Goal: Task Accomplishment & Management: Manage account settings

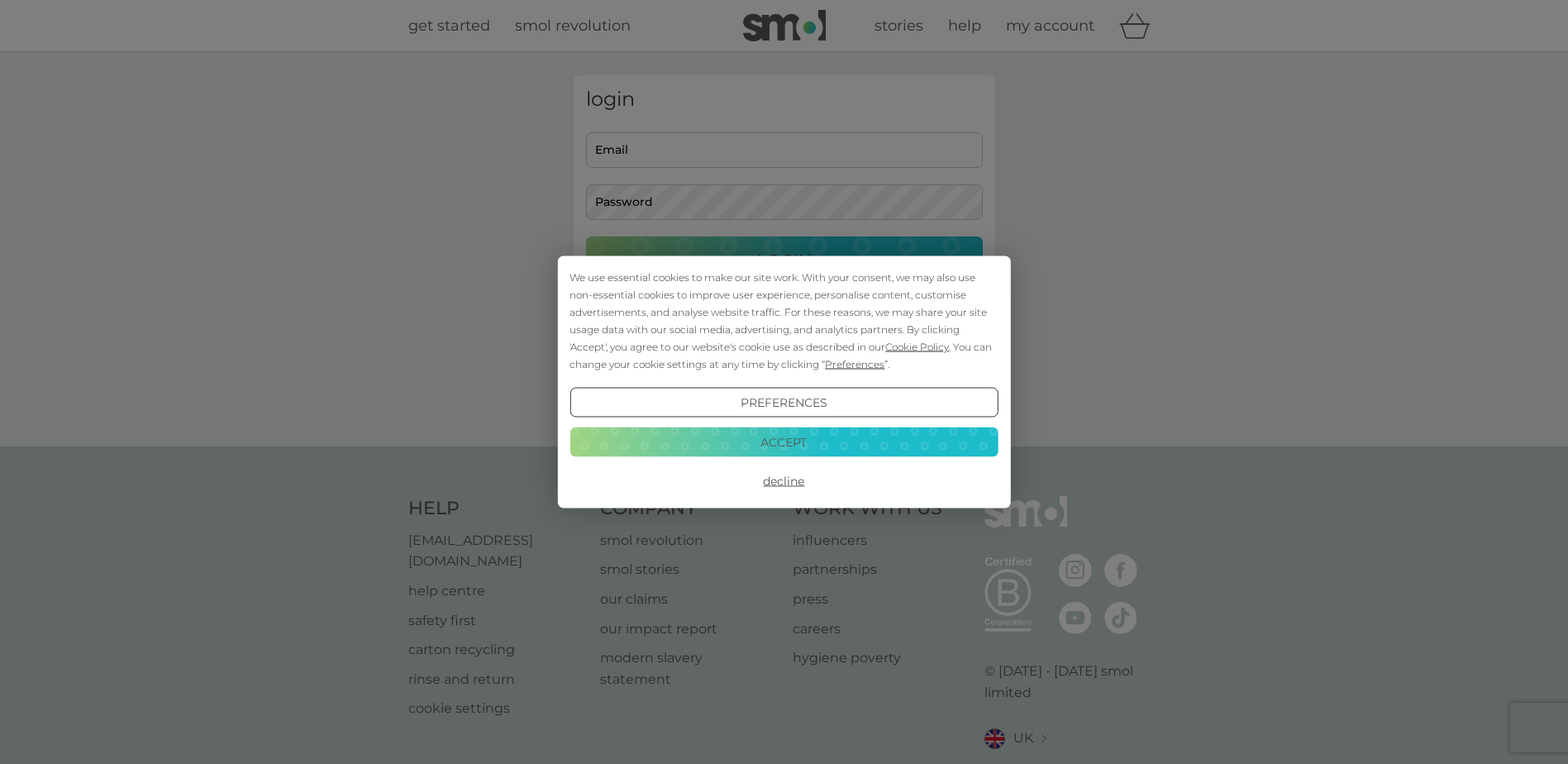
click at [896, 442] on button "Accept" at bounding box center [784, 441] width 429 height 30
click at [807, 448] on div "Help help@smolproducts.com help centre safety first carton recycling rinse and …" at bounding box center [784, 642] width 1568 height 393
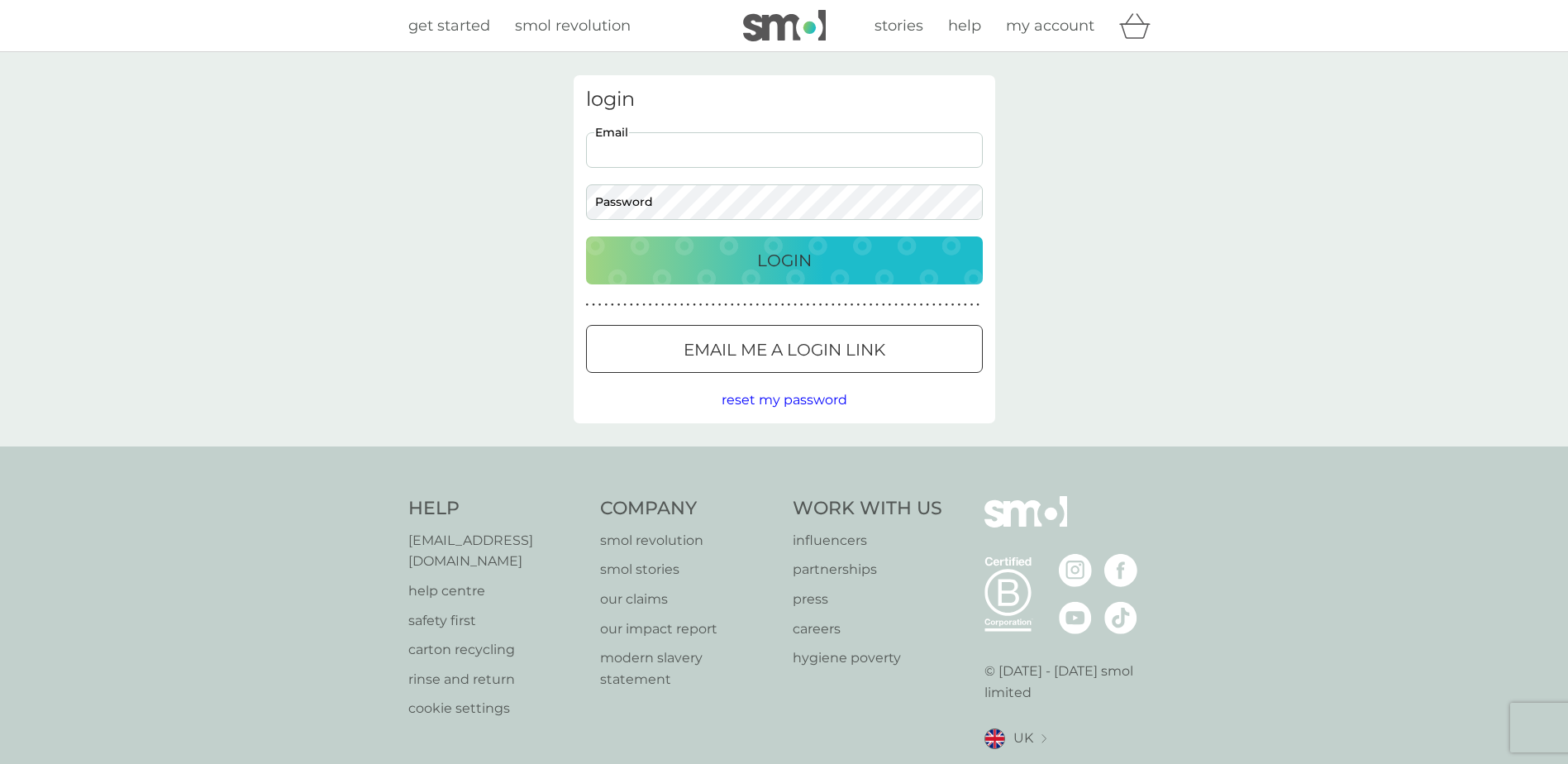
click at [669, 152] on input "Email" at bounding box center [784, 150] width 396 height 35
type input "christopher_m_brown@hotmail.co.uk"
click at [586, 237] on button "Login" at bounding box center [784, 260] width 396 height 48
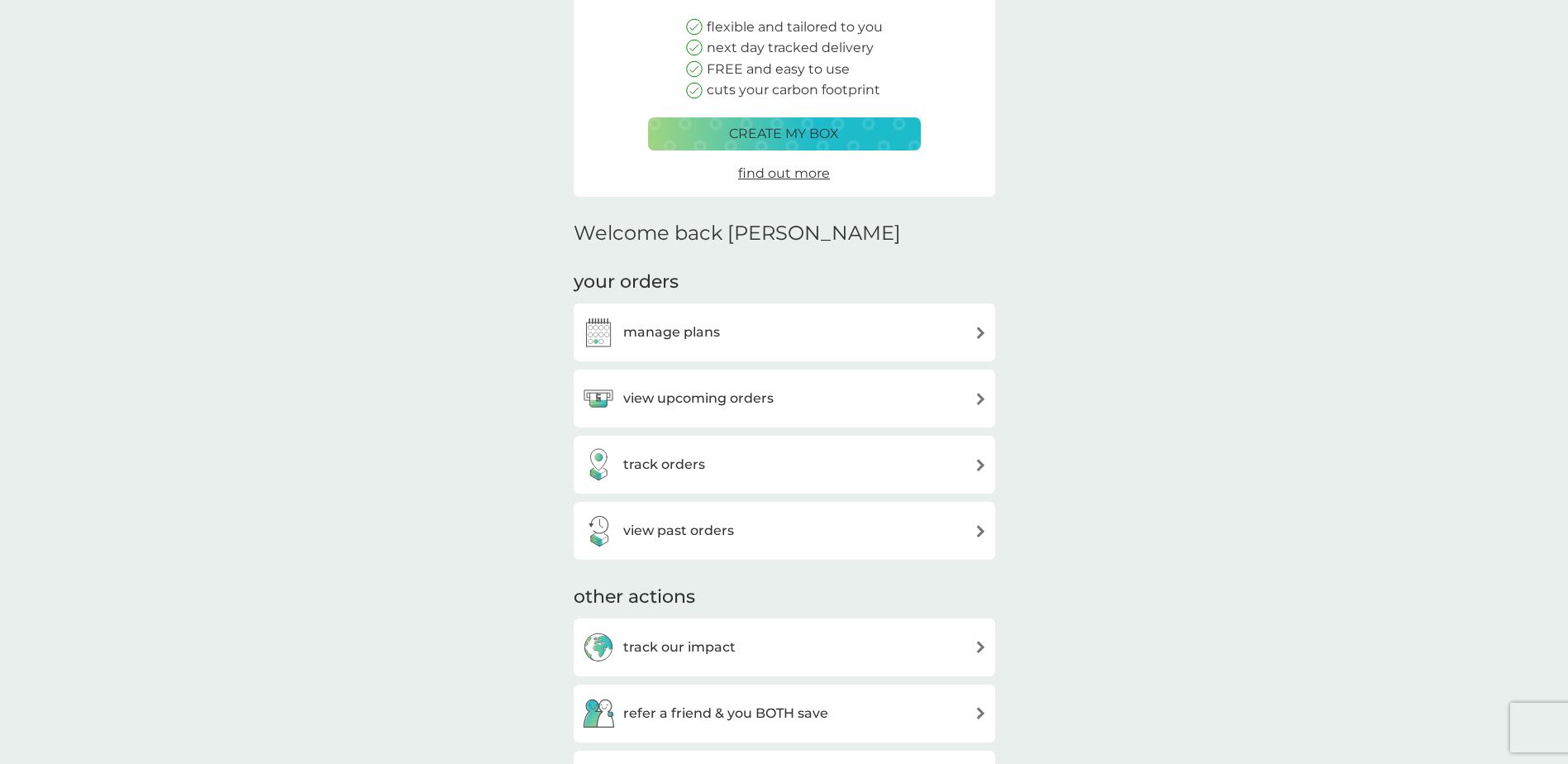
scroll to position [442, 0]
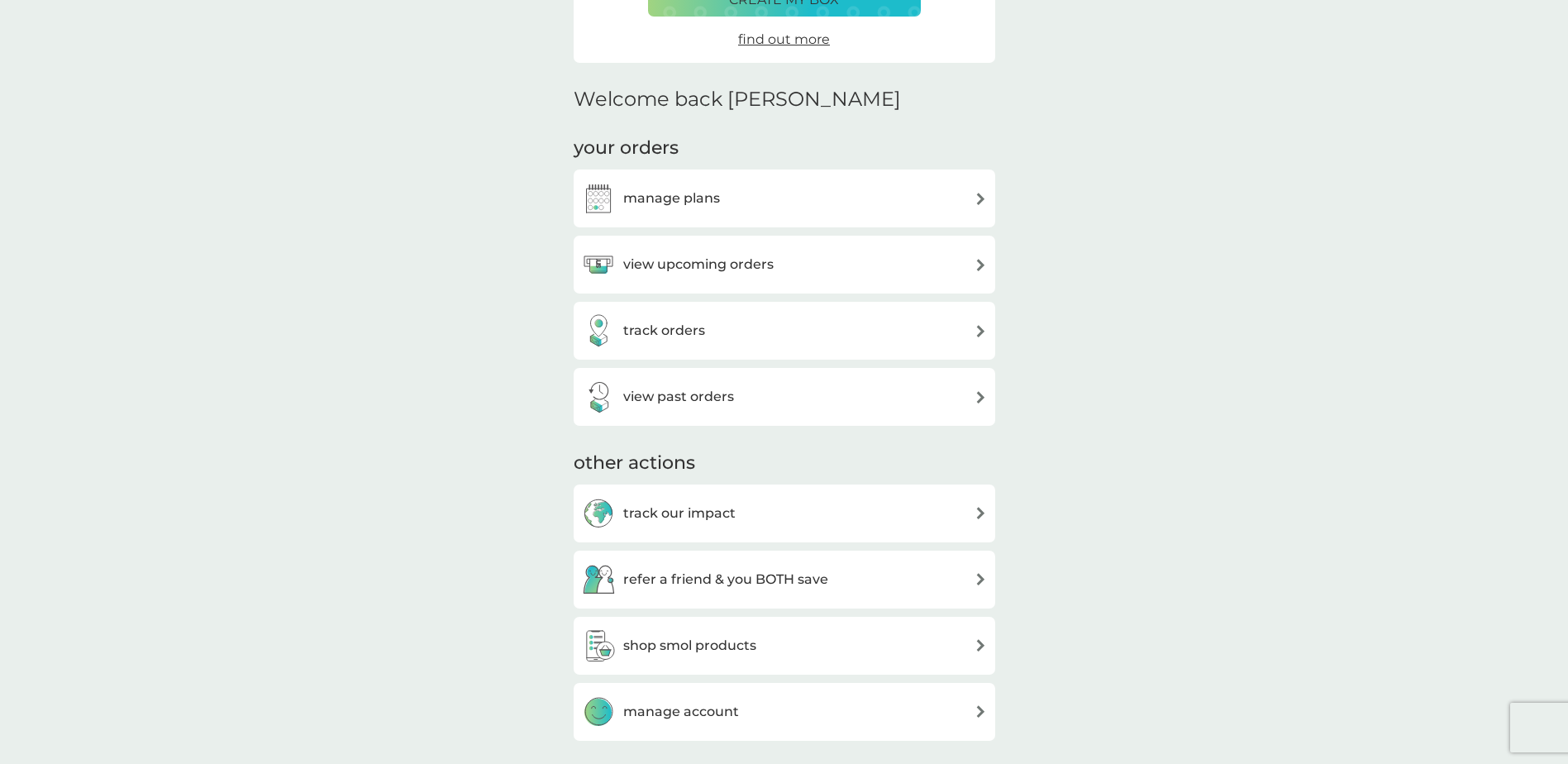
click at [805, 210] on div "manage plans" at bounding box center [784, 199] width 405 height 33
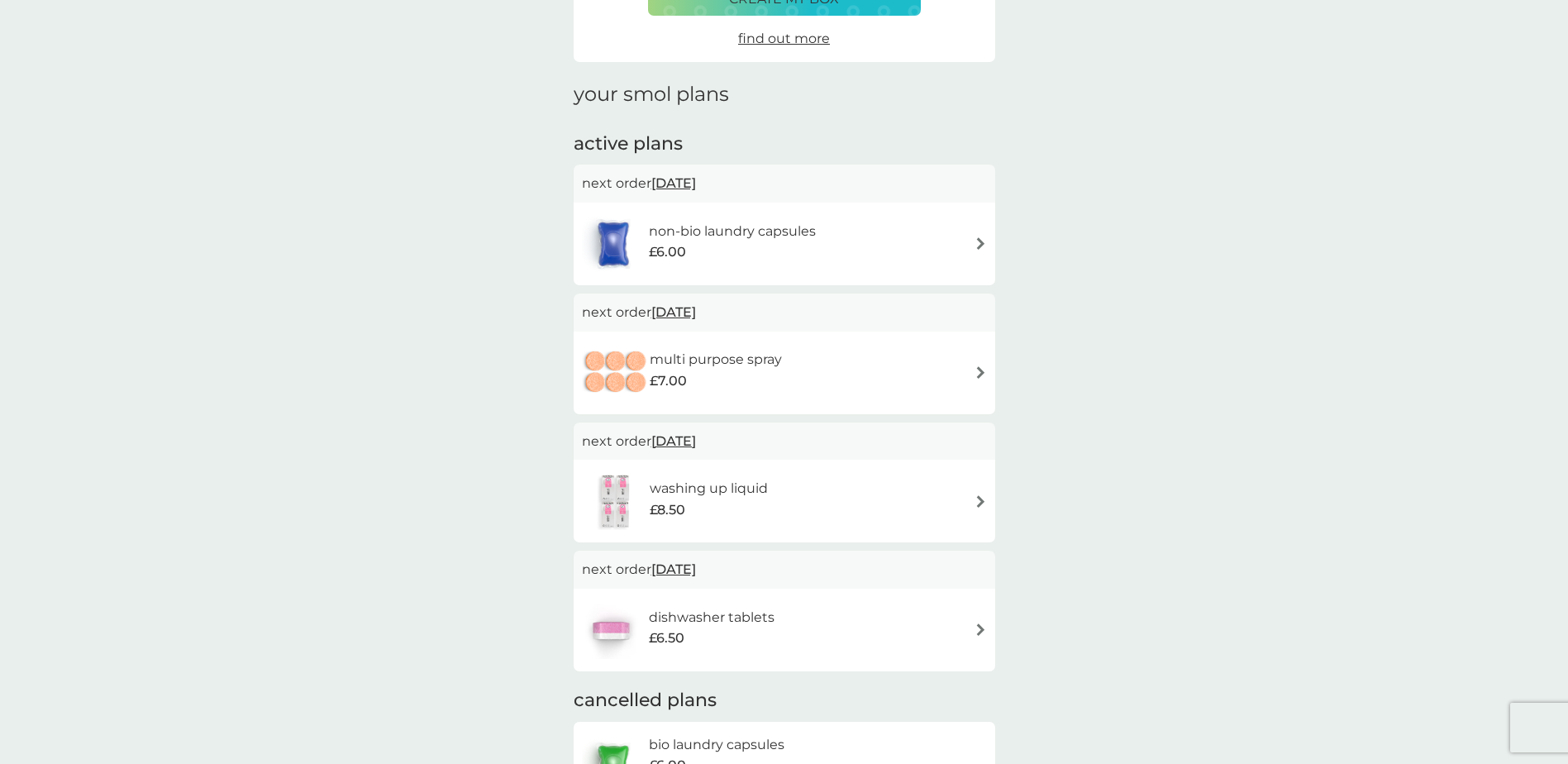
scroll to position [166, 0]
